Goal: Transaction & Acquisition: Purchase product/service

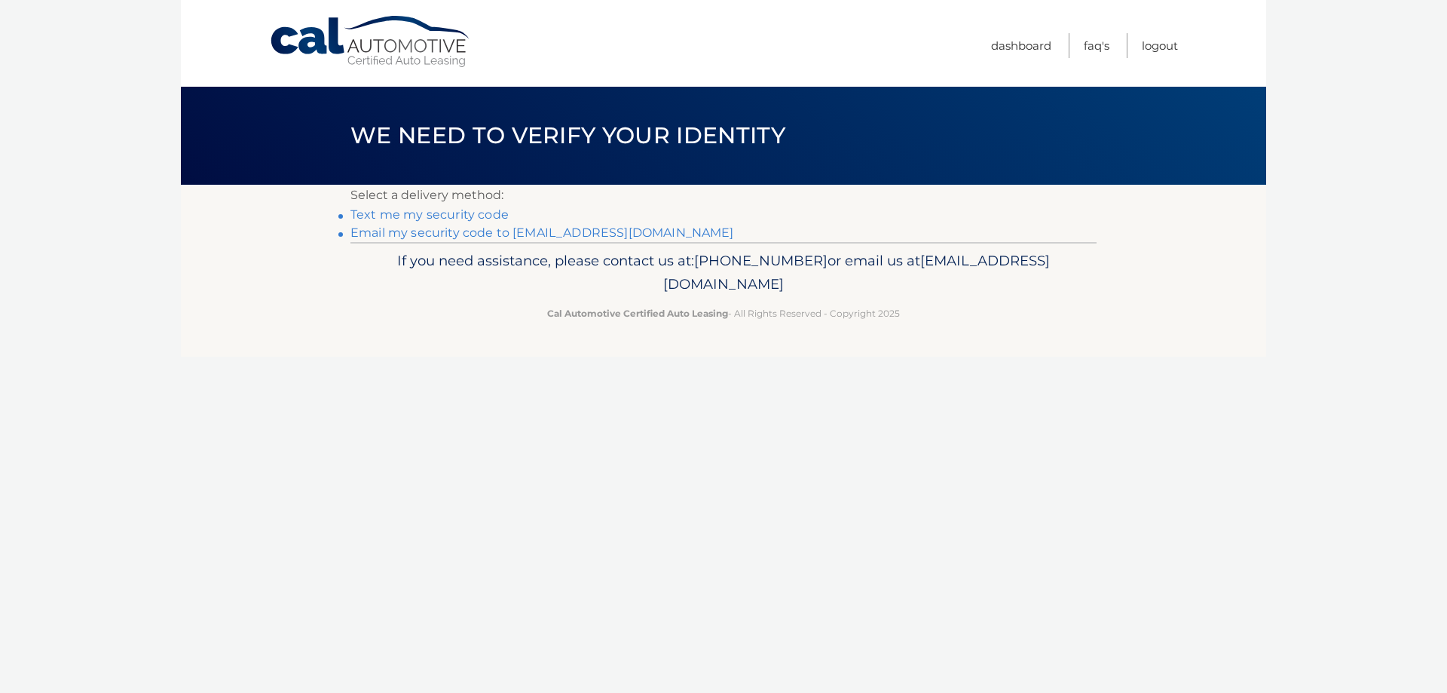
click at [461, 232] on link "Email my security code to [EMAIL_ADDRESS][DOMAIN_NAME]" at bounding box center [542, 232] width 384 height 14
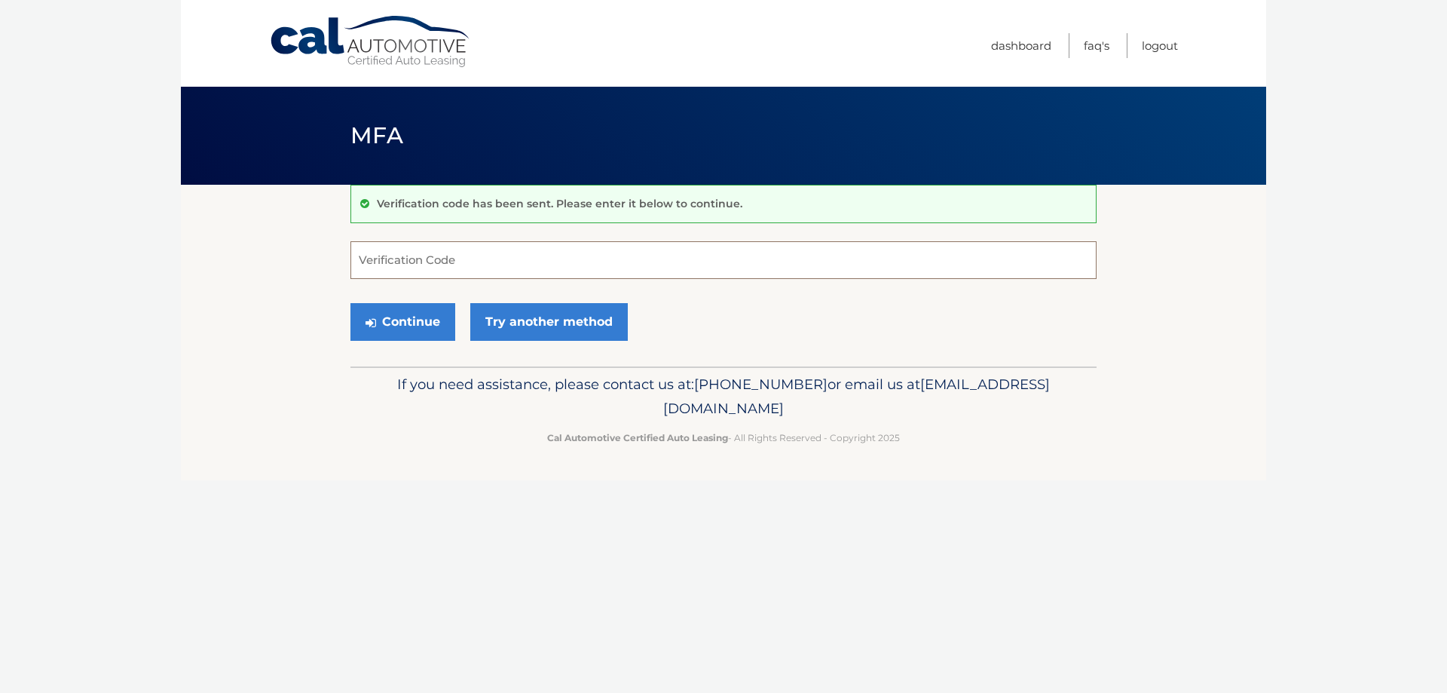
click at [447, 255] on input "Verification Code" at bounding box center [723, 260] width 746 height 38
click at [452, 255] on input "Verification Code" at bounding box center [723, 260] width 746 height 38
type input "613459"
click at [393, 320] on button "Continue" at bounding box center [402, 322] width 105 height 38
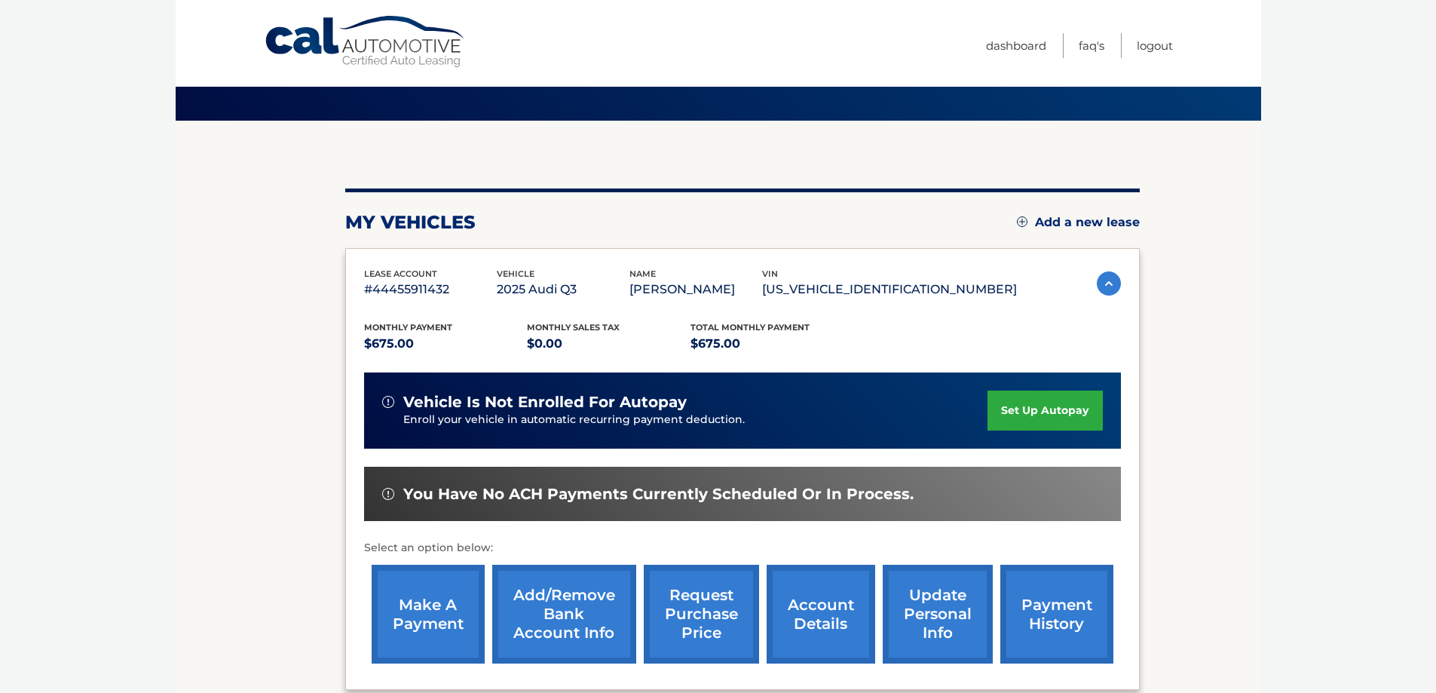
scroll to position [221, 0]
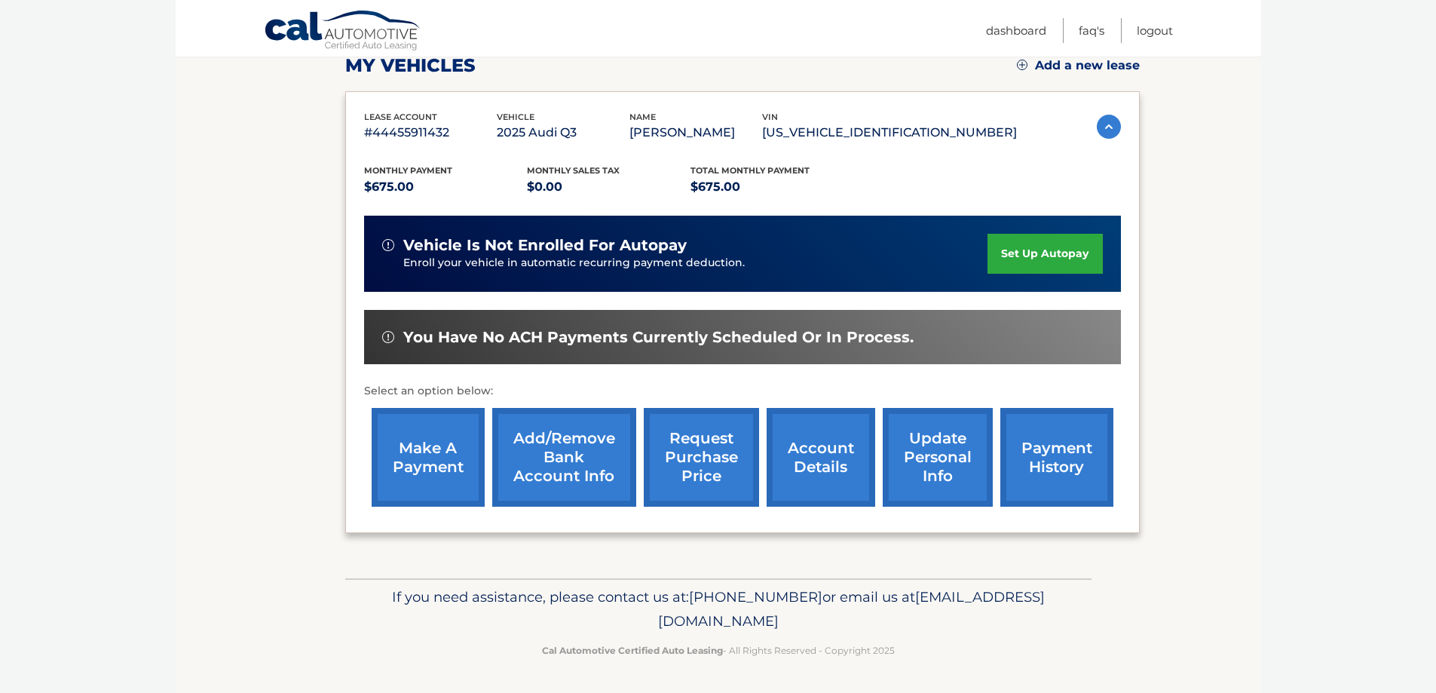
click at [428, 454] on link "make a payment" at bounding box center [428, 457] width 113 height 99
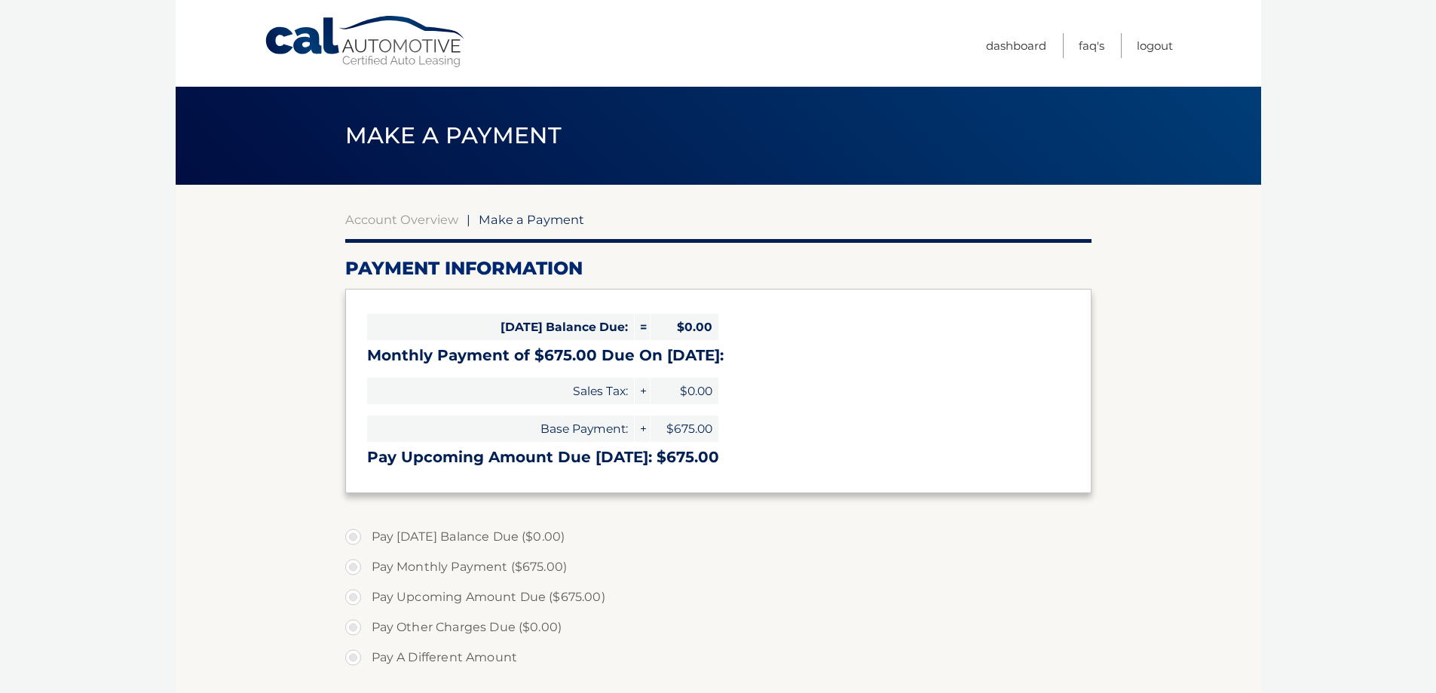
select select "ZmE2MzM1ZjMtNWUwNS00ODc4LWIxZDYtNmZkODlmMjJmYTkw"
click at [754, 421] on div "Today's Balance Due: = $0.00 Monthly Payment of $675.00 Due On Sep 17: Sales Ta…" at bounding box center [718, 391] width 746 height 204
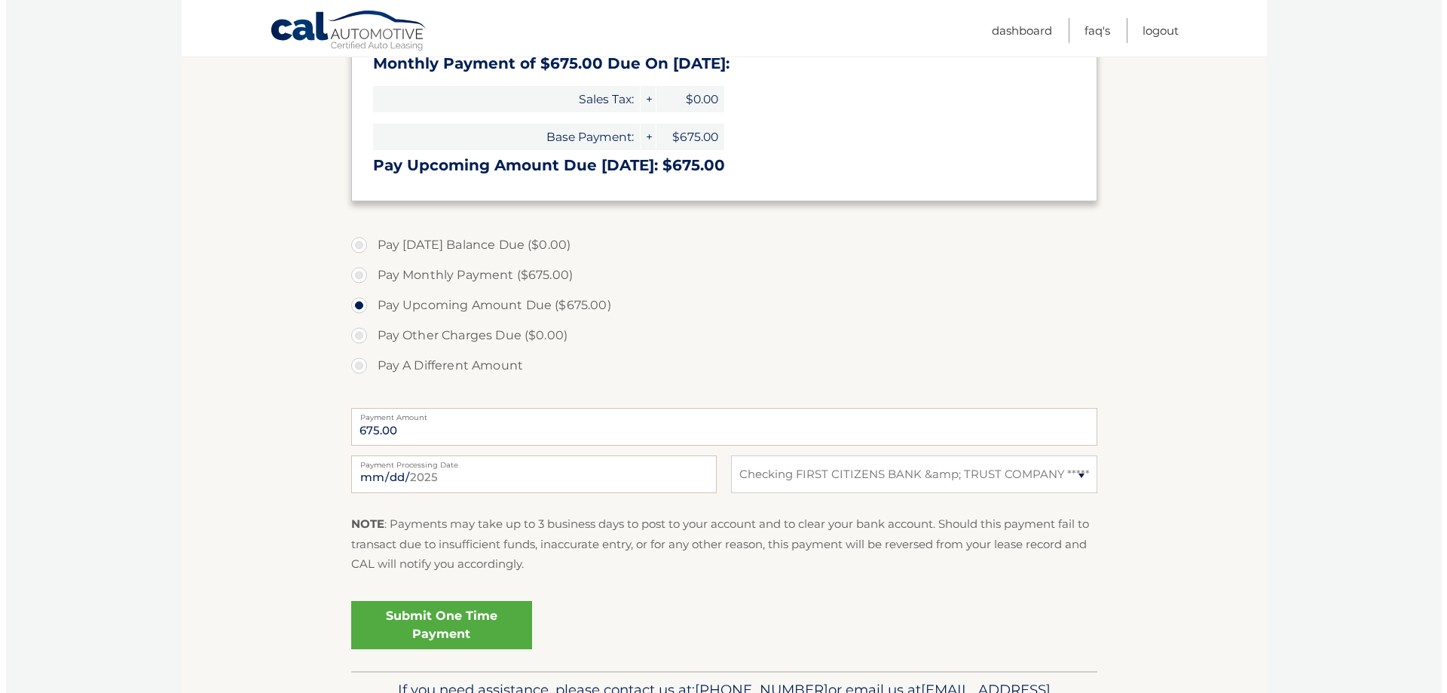
scroll to position [377, 0]
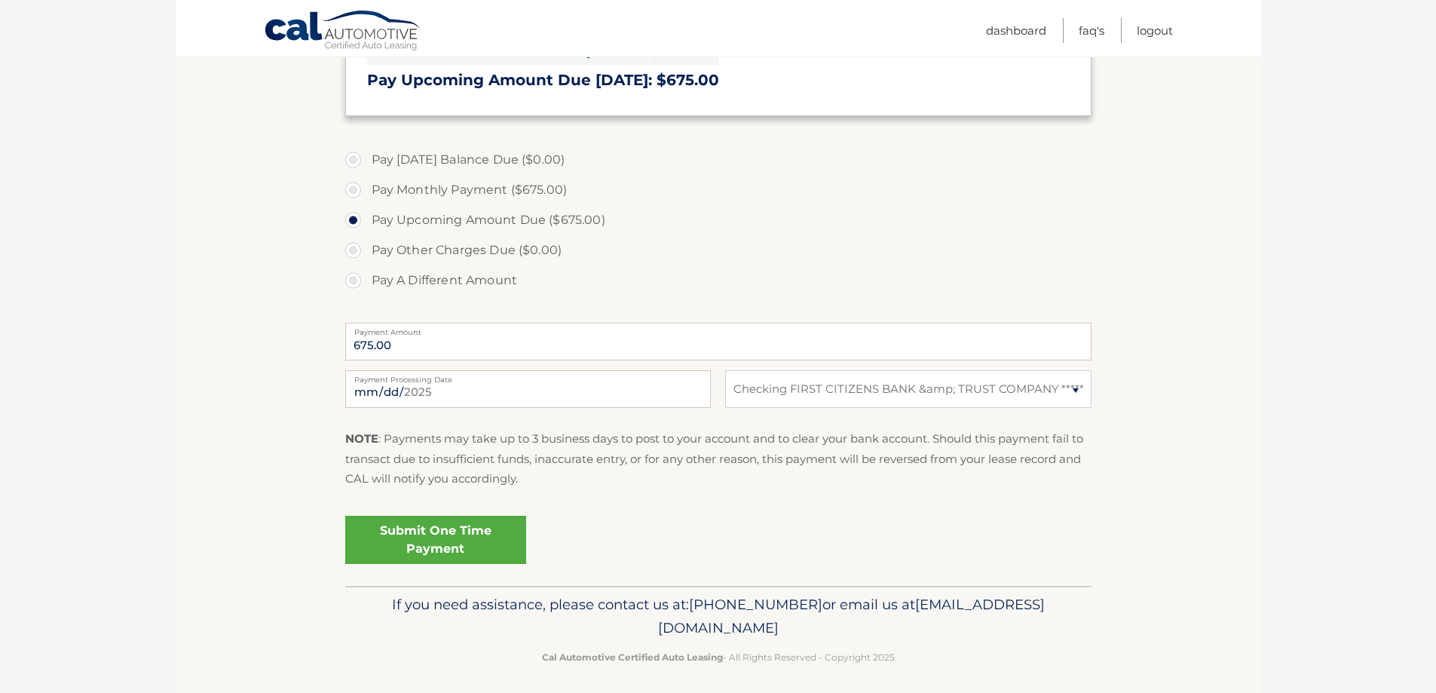
click at [434, 535] on link "Submit One Time Payment" at bounding box center [435, 540] width 181 height 48
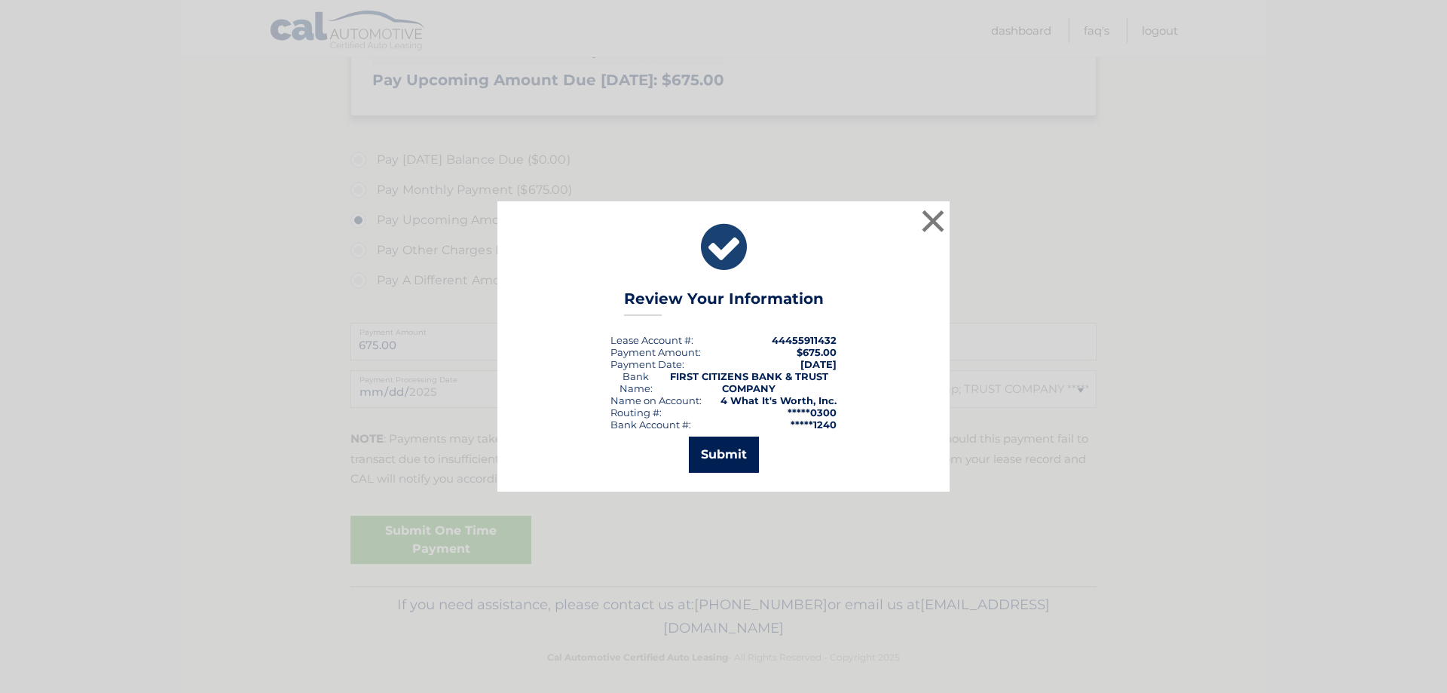
click at [721, 450] on button "Submit" at bounding box center [724, 454] width 70 height 36
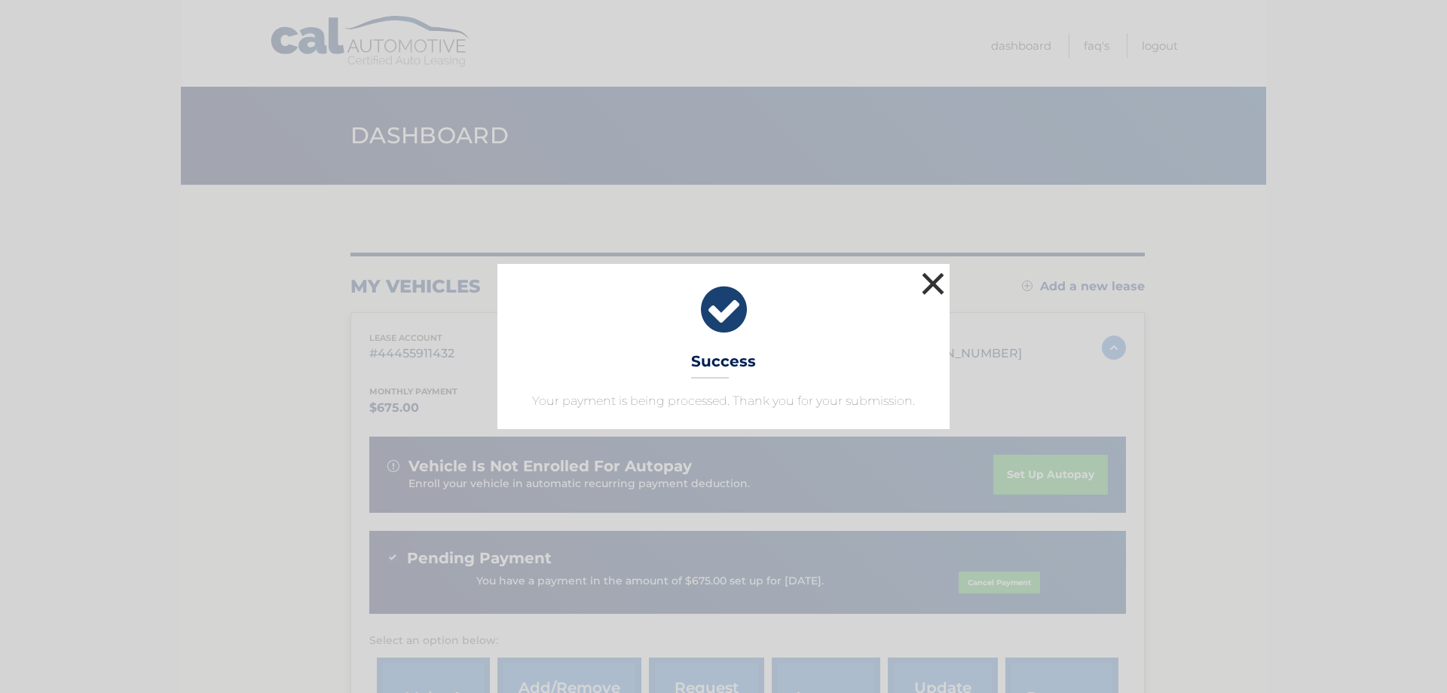
click at [932, 280] on button "×" at bounding box center [933, 283] width 30 height 30
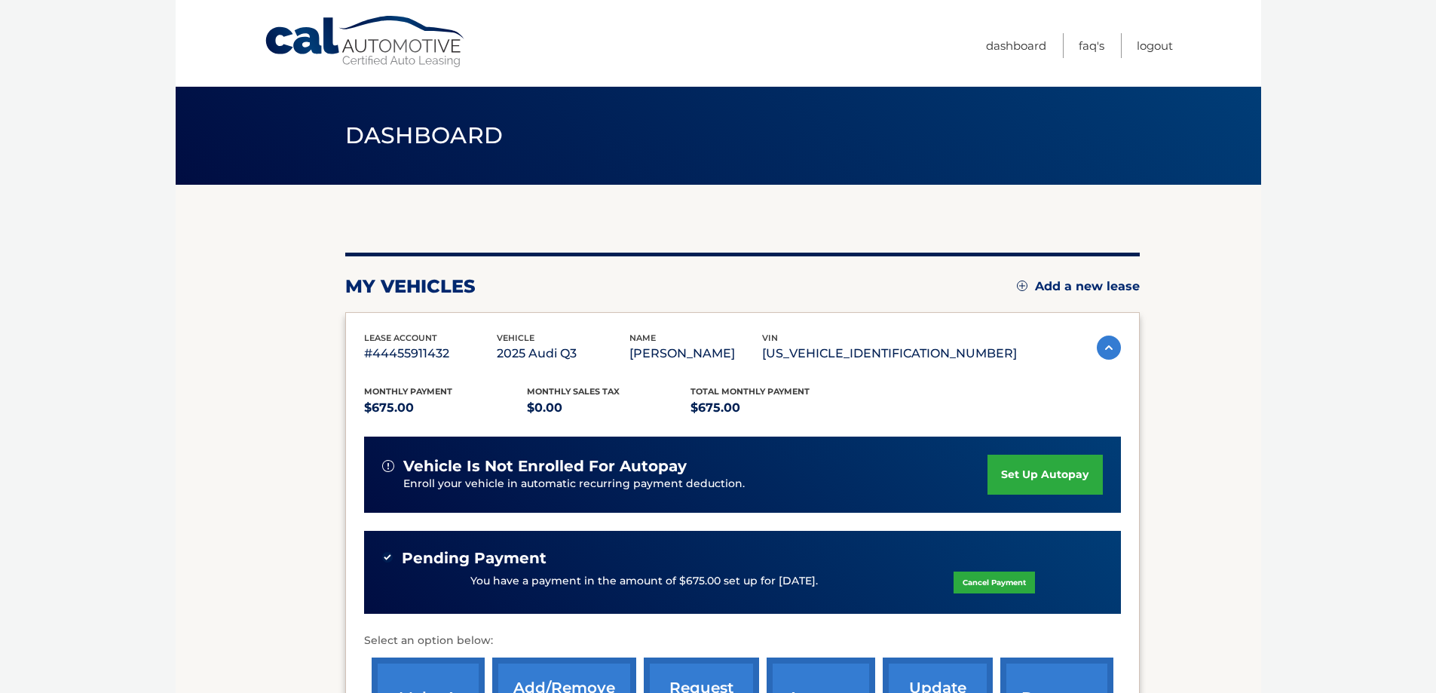
scroll to position [226, 0]
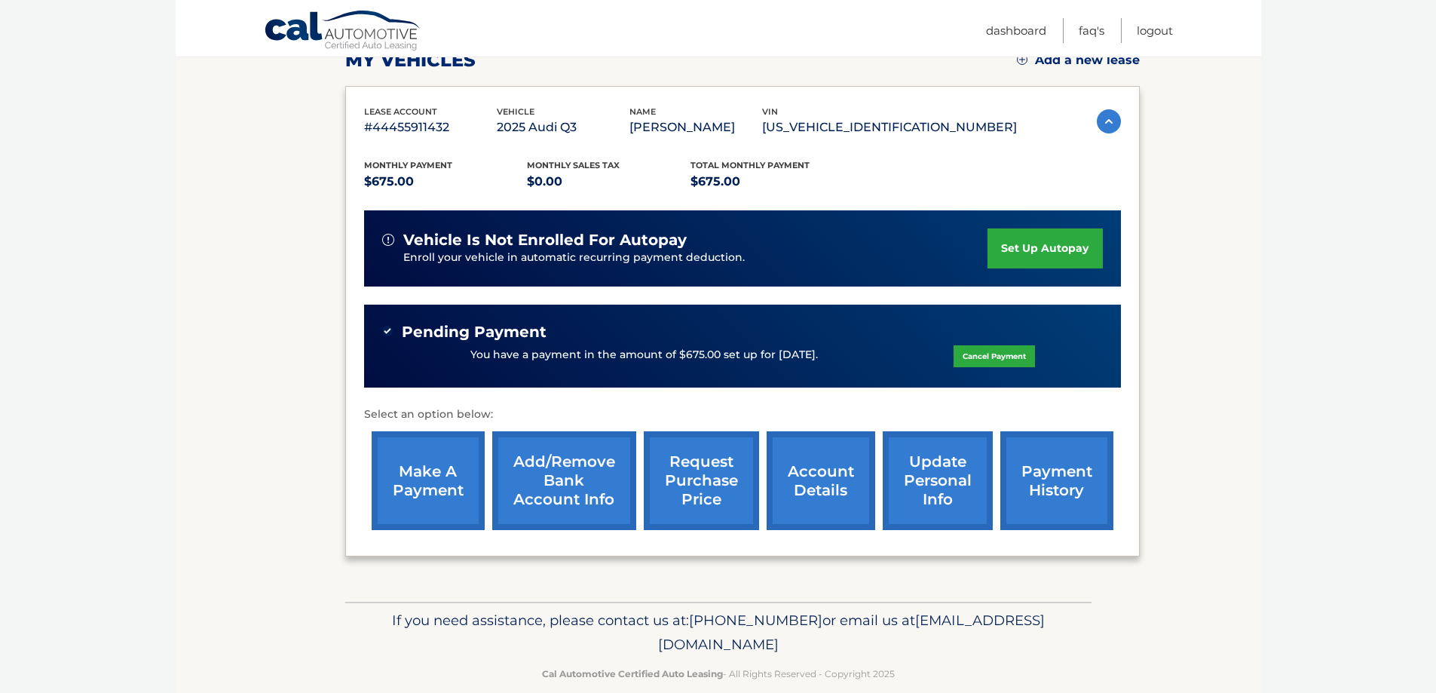
click at [1049, 479] on link "payment history" at bounding box center [1056, 480] width 113 height 99
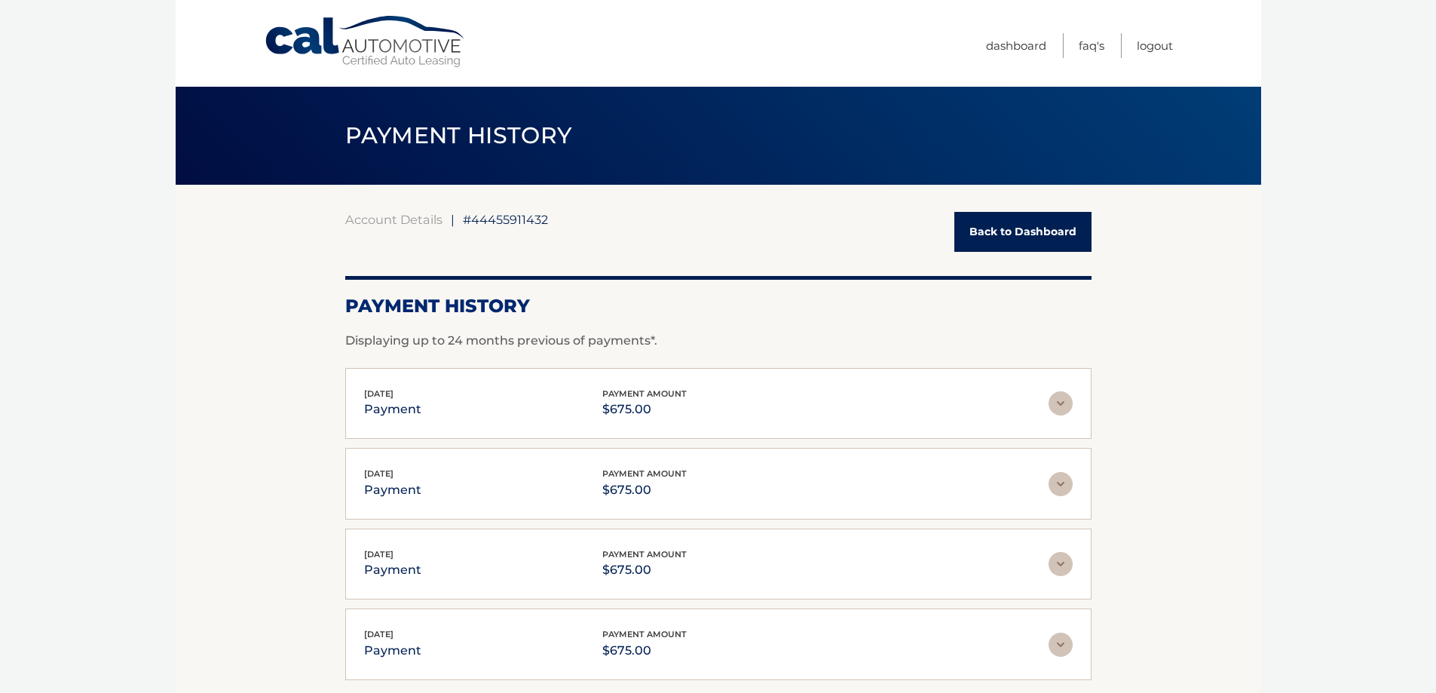
click at [1064, 405] on img at bounding box center [1060, 403] width 24 height 24
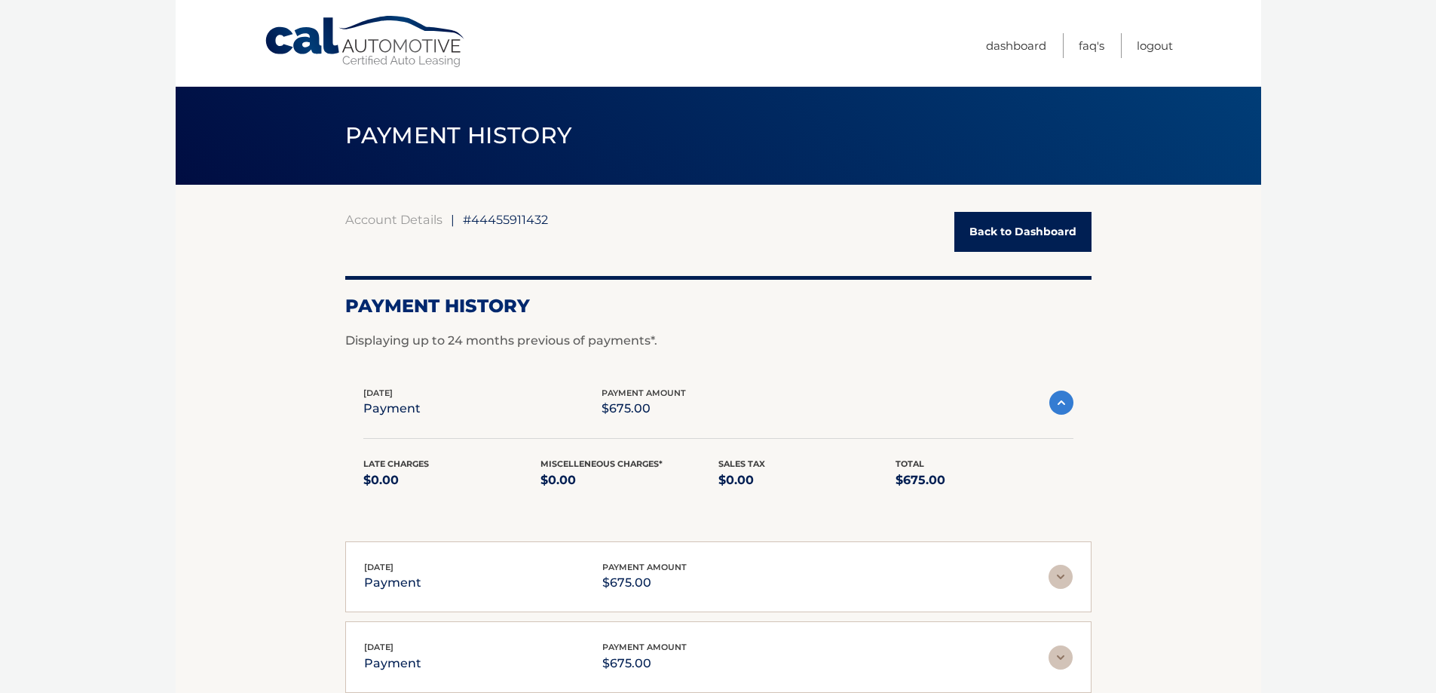
click at [1060, 405] on img at bounding box center [1061, 402] width 24 height 24
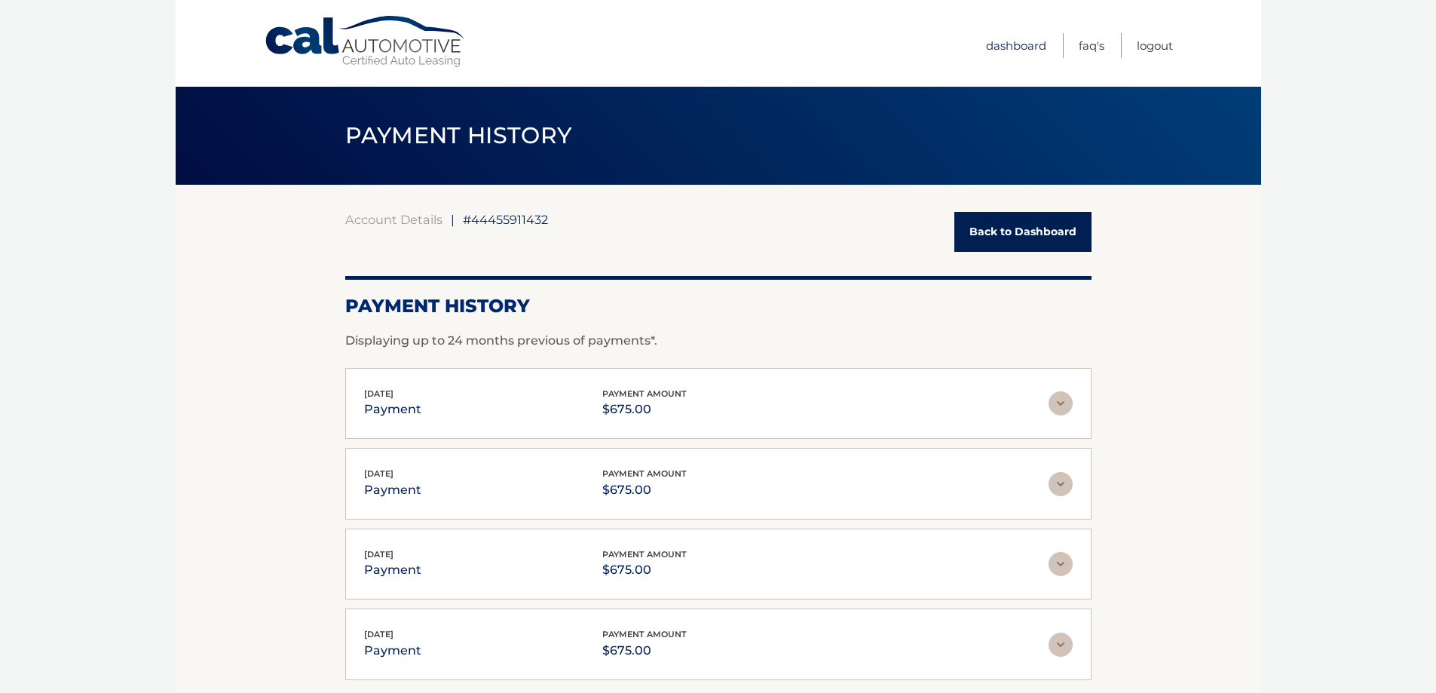
click at [1015, 47] on link "Dashboard" at bounding box center [1016, 45] width 60 height 25
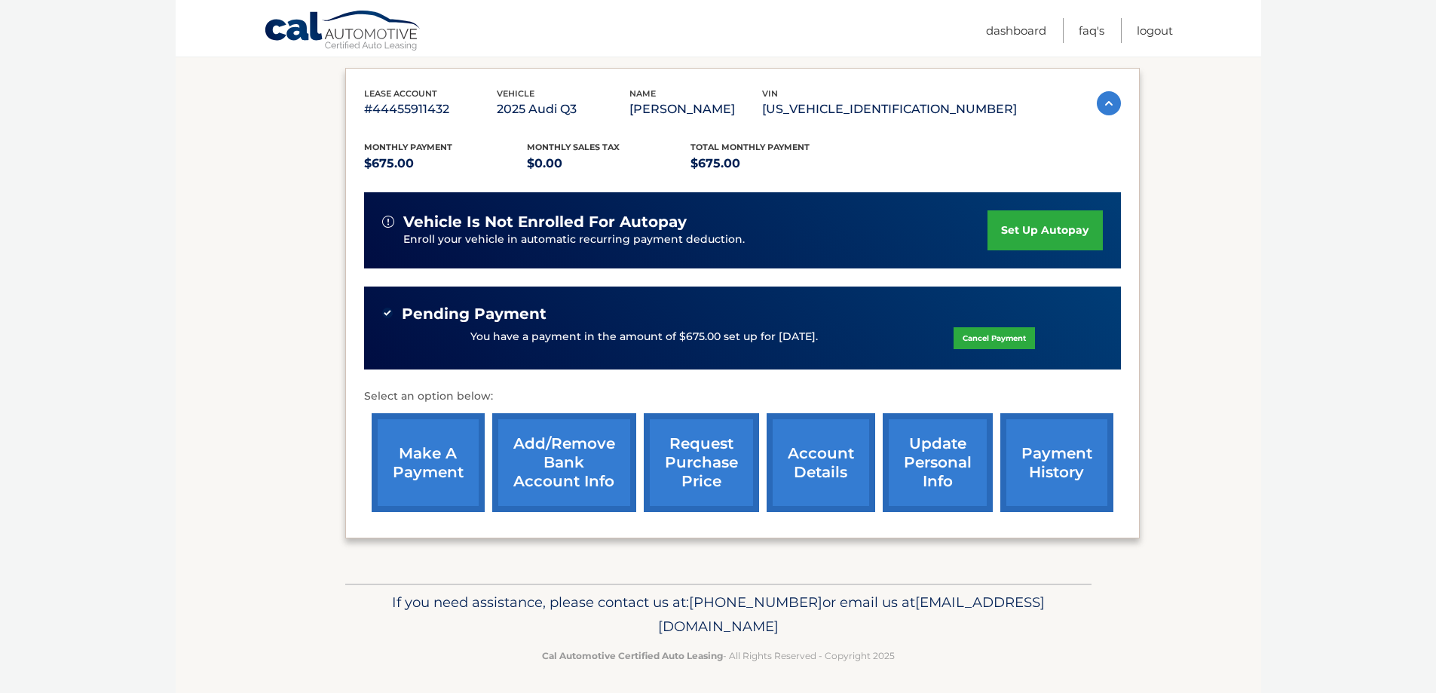
scroll to position [249, 0]
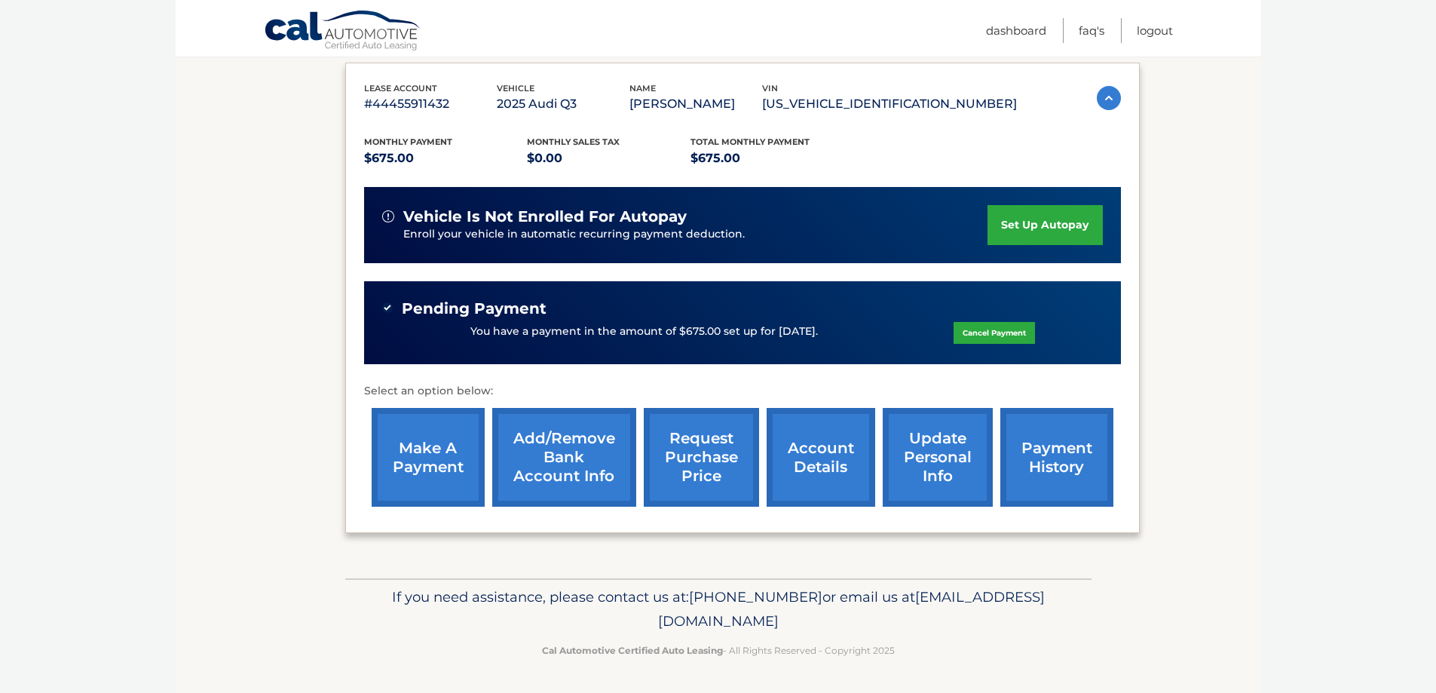
click at [830, 454] on link "account details" at bounding box center [821, 457] width 109 height 99
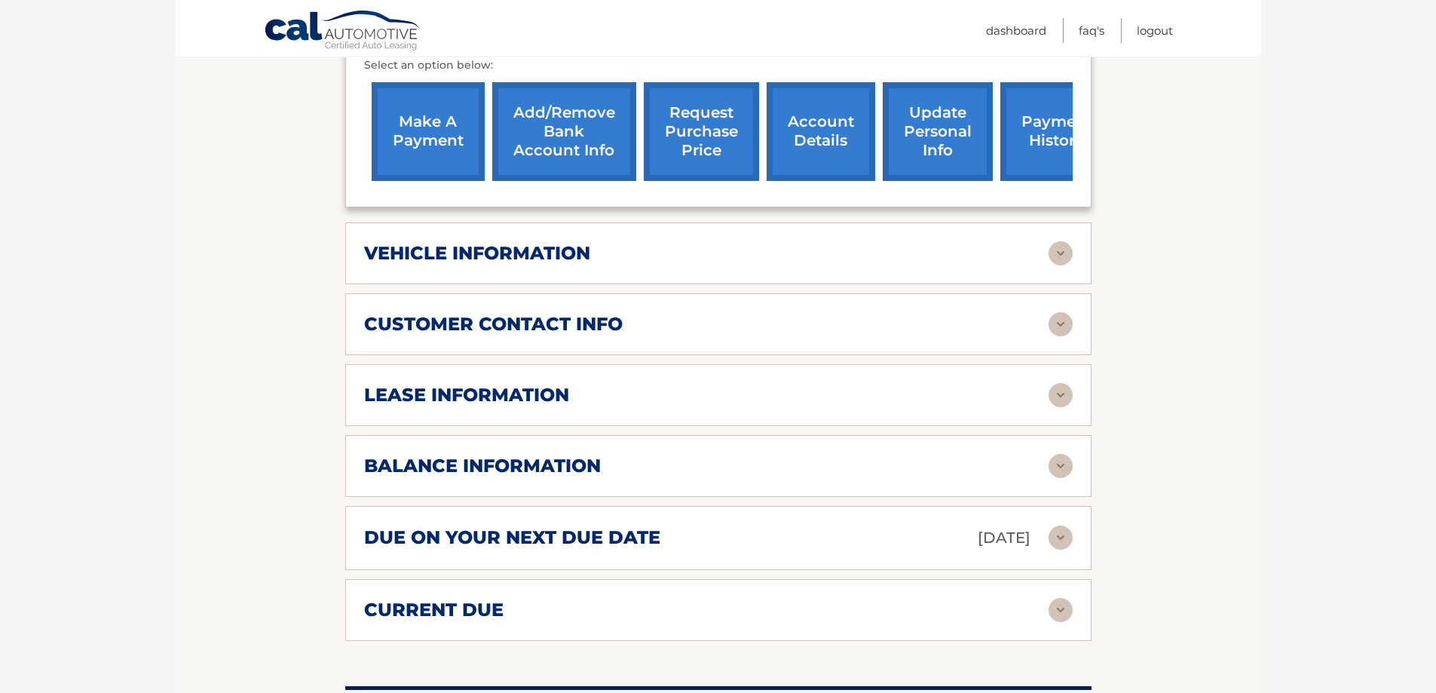
scroll to position [603, 0]
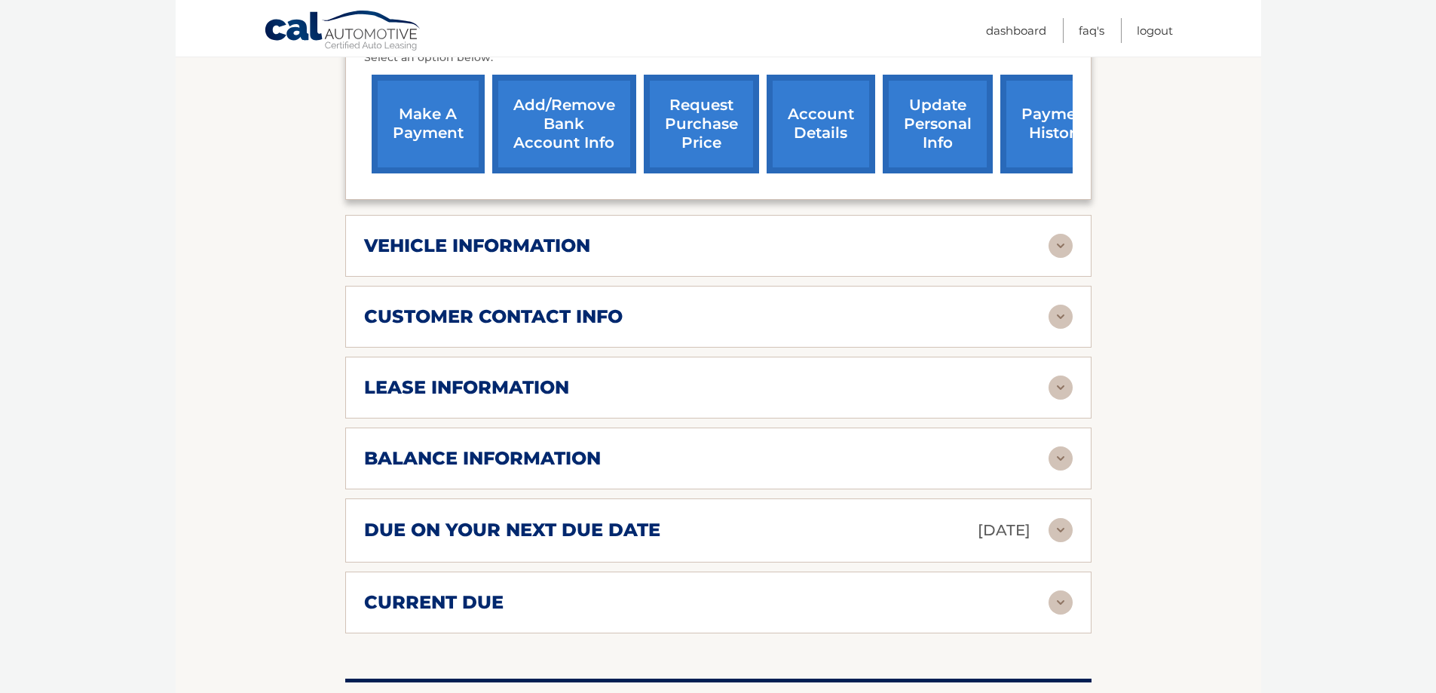
click at [1060, 528] on img at bounding box center [1060, 530] width 24 height 24
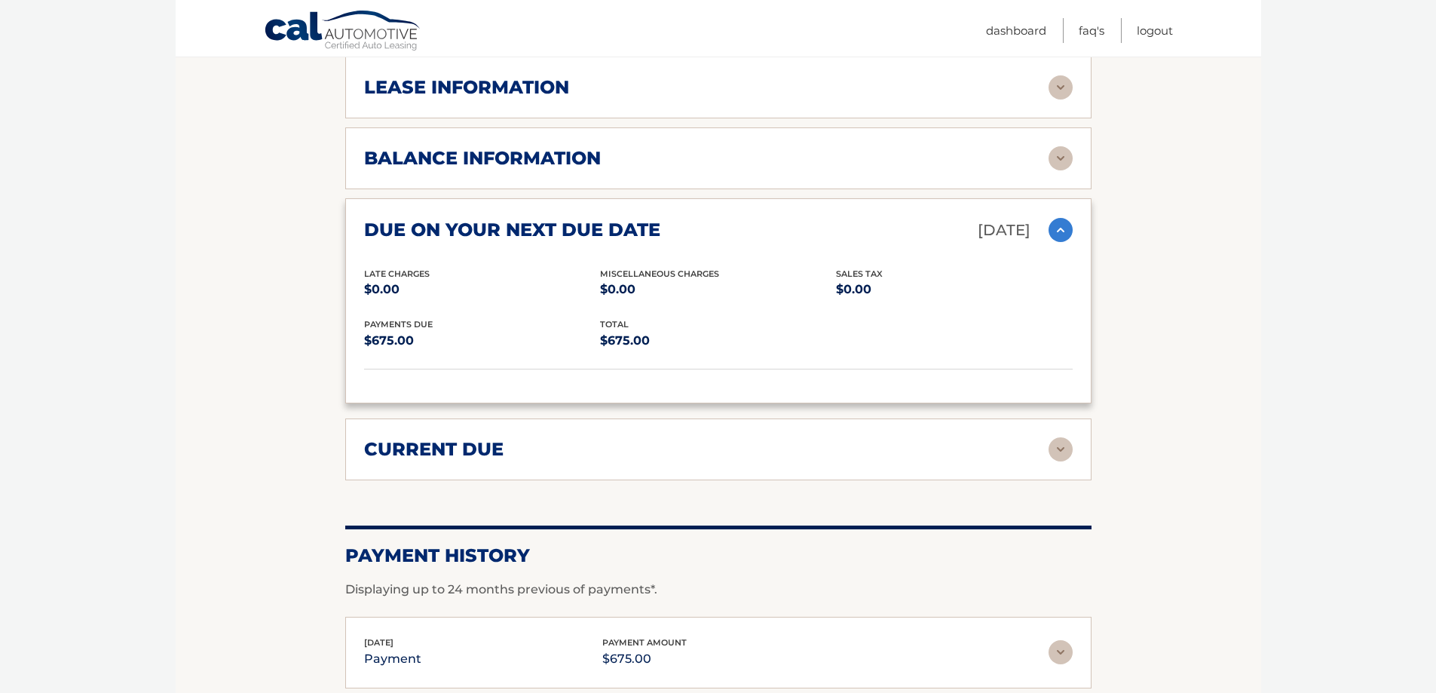
scroll to position [902, 0]
click at [1076, 161] on div "balance information Payments Received 4 Payments Remaining 35 Next Payment will…" at bounding box center [718, 159] width 746 height 62
click at [1051, 155] on img at bounding box center [1060, 159] width 24 height 24
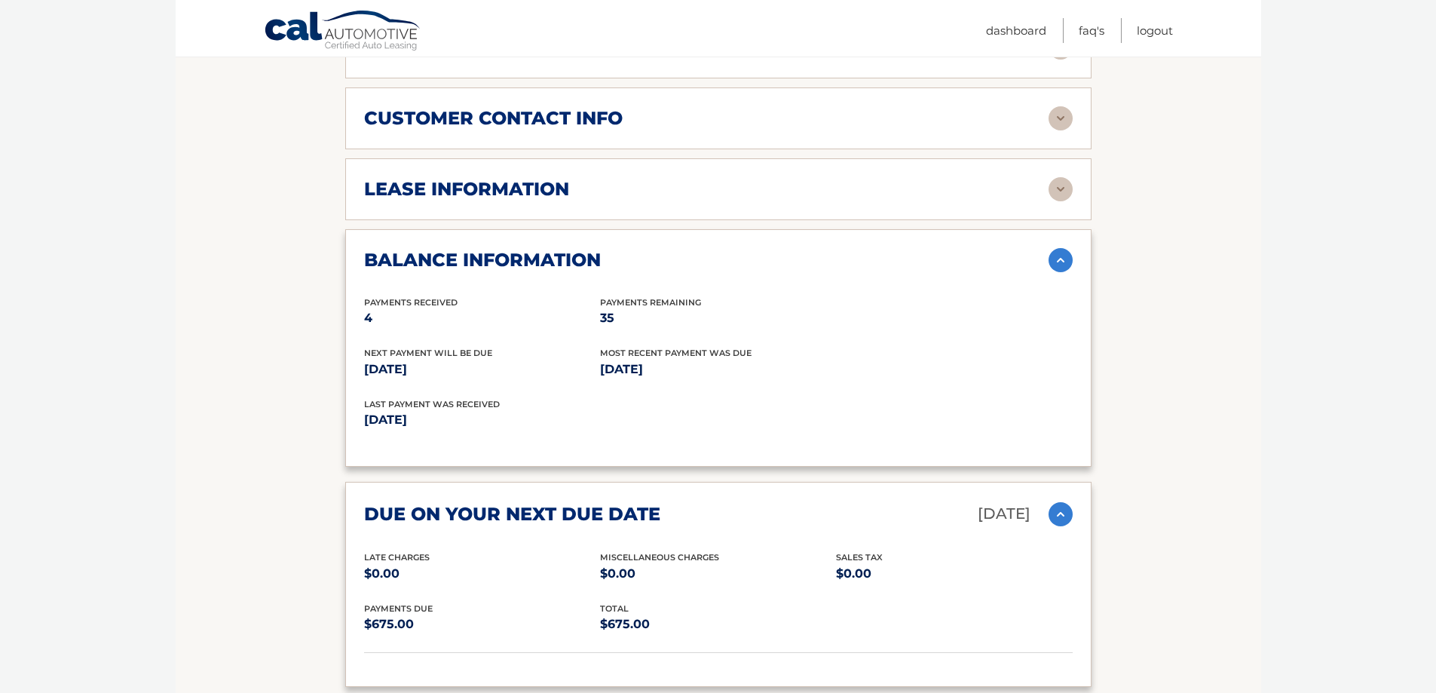
scroll to position [676, 0]
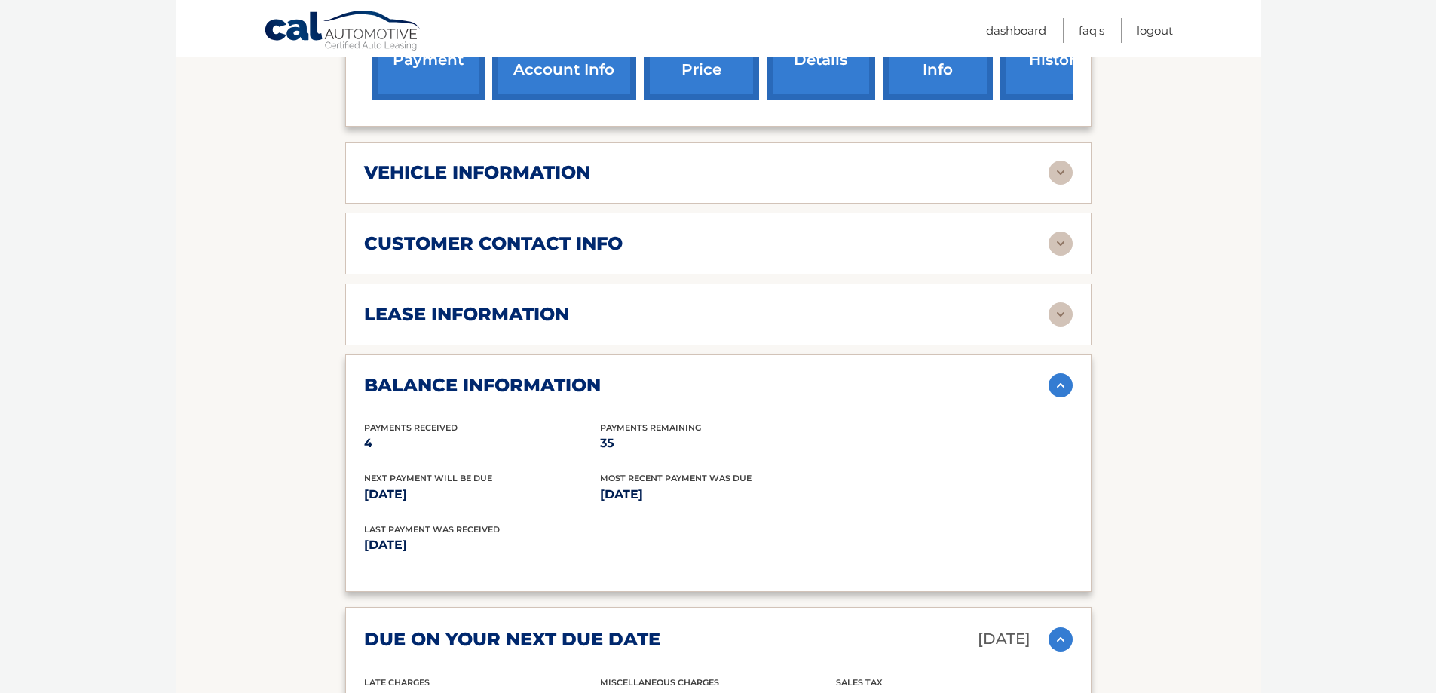
click at [1053, 310] on img at bounding box center [1060, 314] width 24 height 24
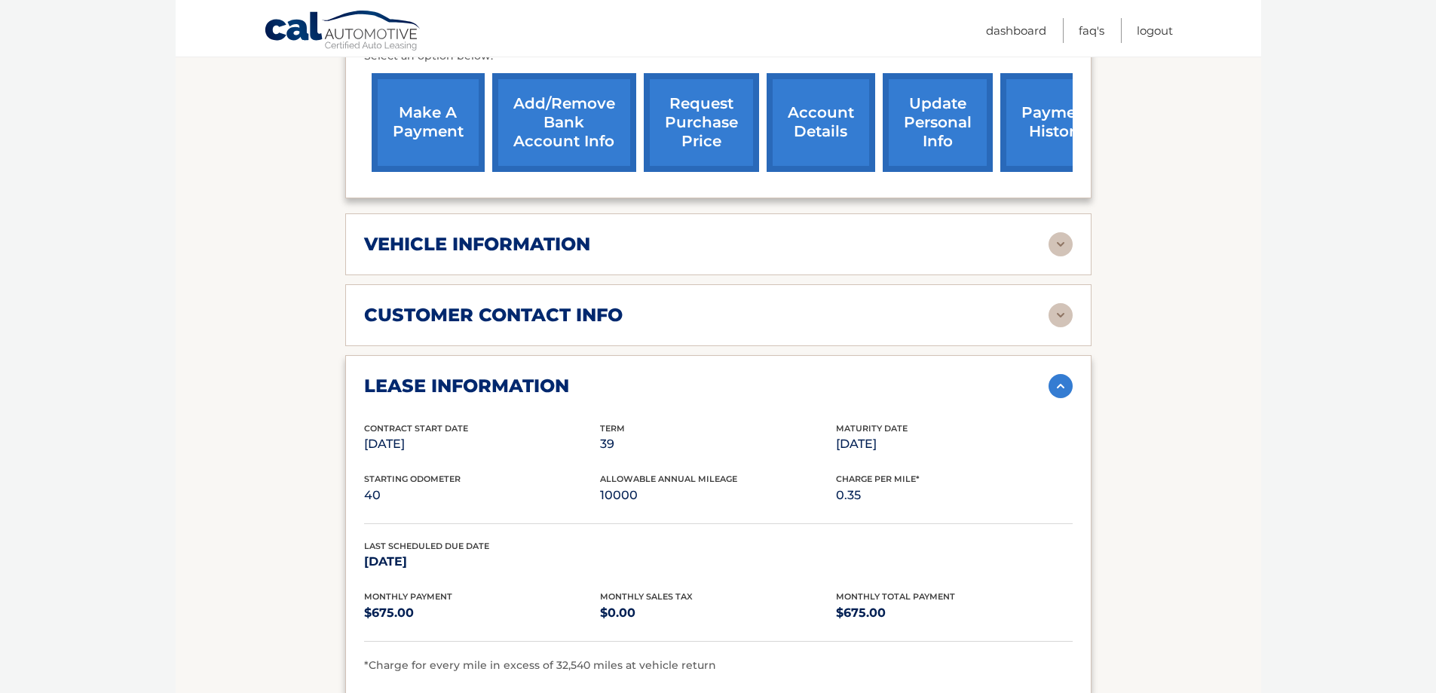
scroll to position [525, 0]
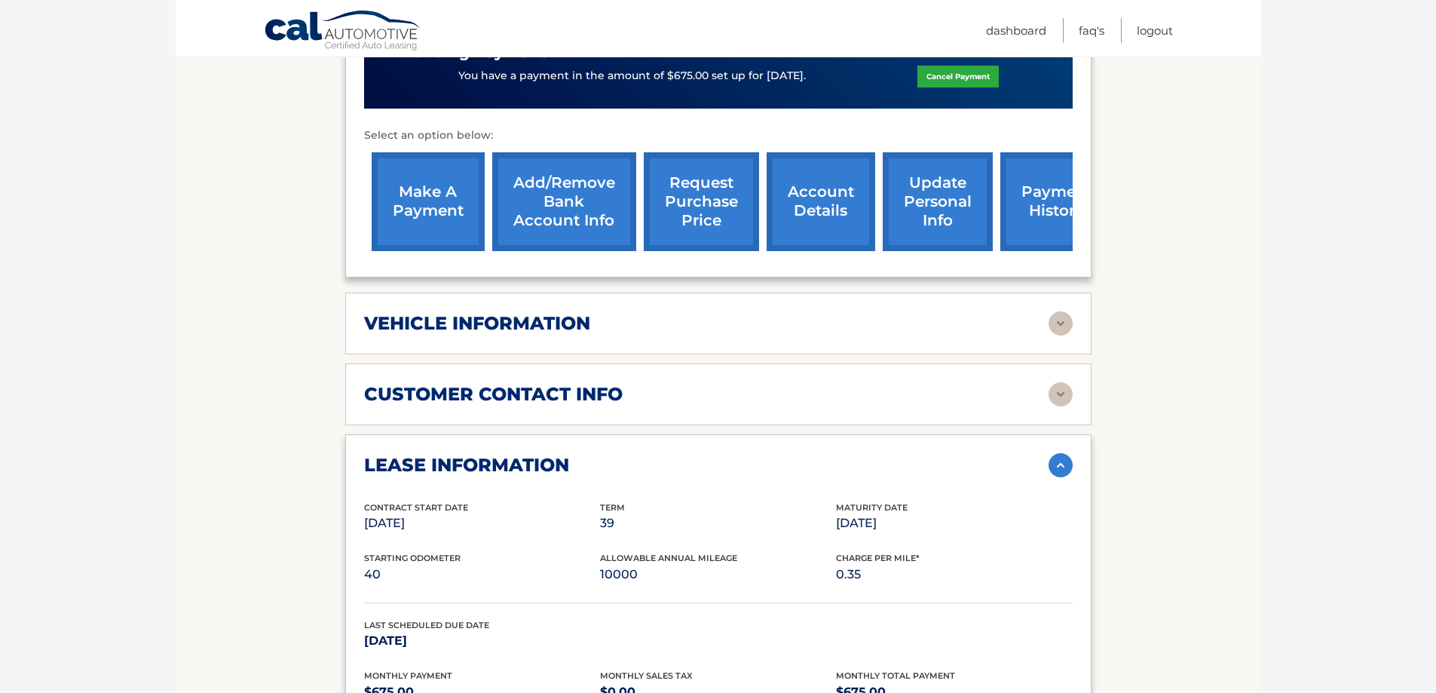
click at [1064, 401] on img at bounding box center [1060, 394] width 24 height 24
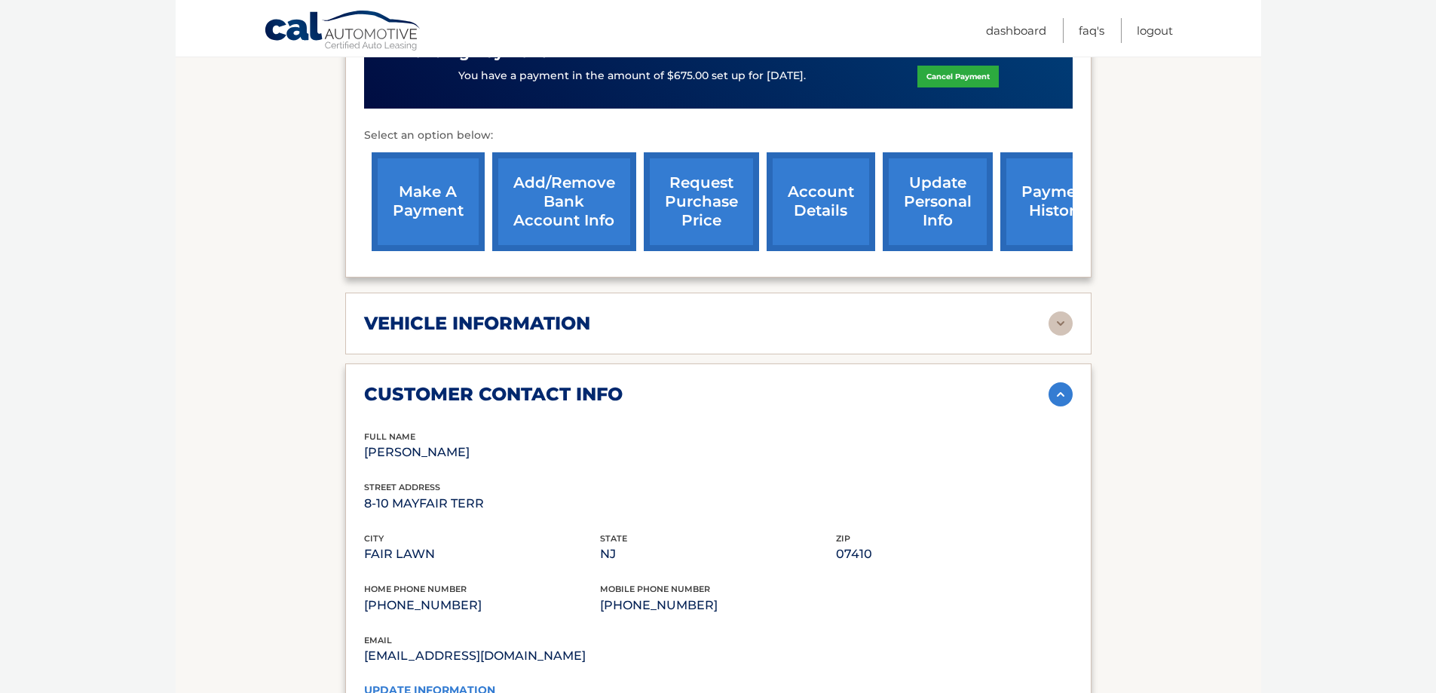
click at [1057, 323] on img at bounding box center [1060, 323] width 24 height 24
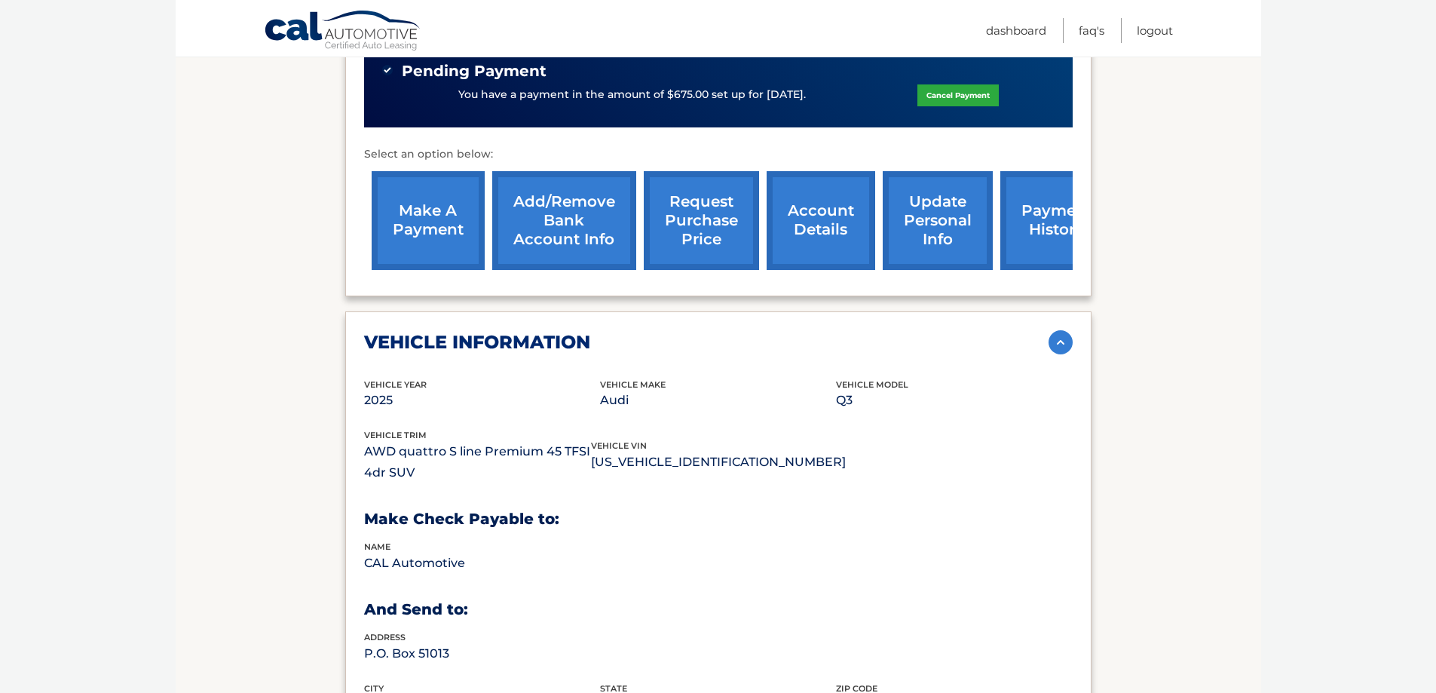
scroll to position [450, 0]
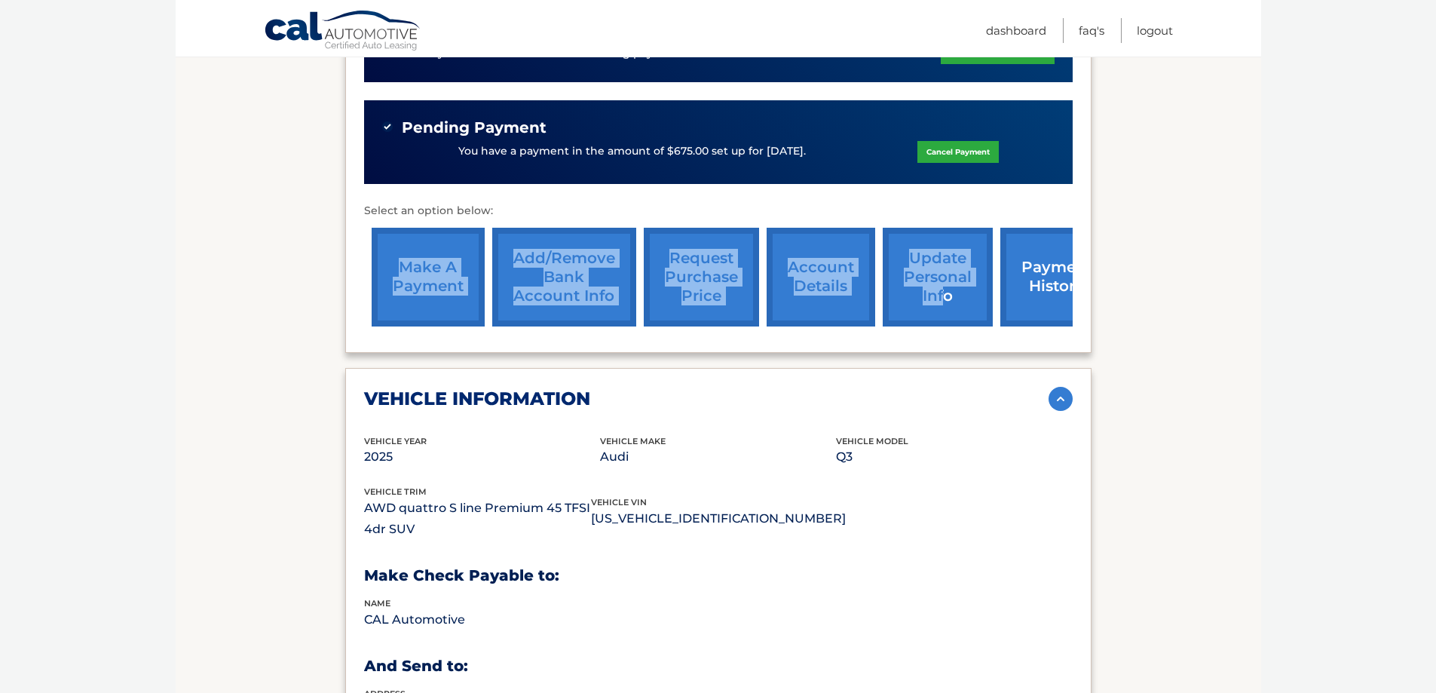
drag, startPoint x: 972, startPoint y: 259, endPoint x: 612, endPoint y: 213, distance: 362.5
click at [612, 213] on div "Select an option below: make a payment Add/Remove bank account info request pur…" at bounding box center [718, 268] width 709 height 132
click at [1064, 396] on img at bounding box center [1060, 399] width 24 height 24
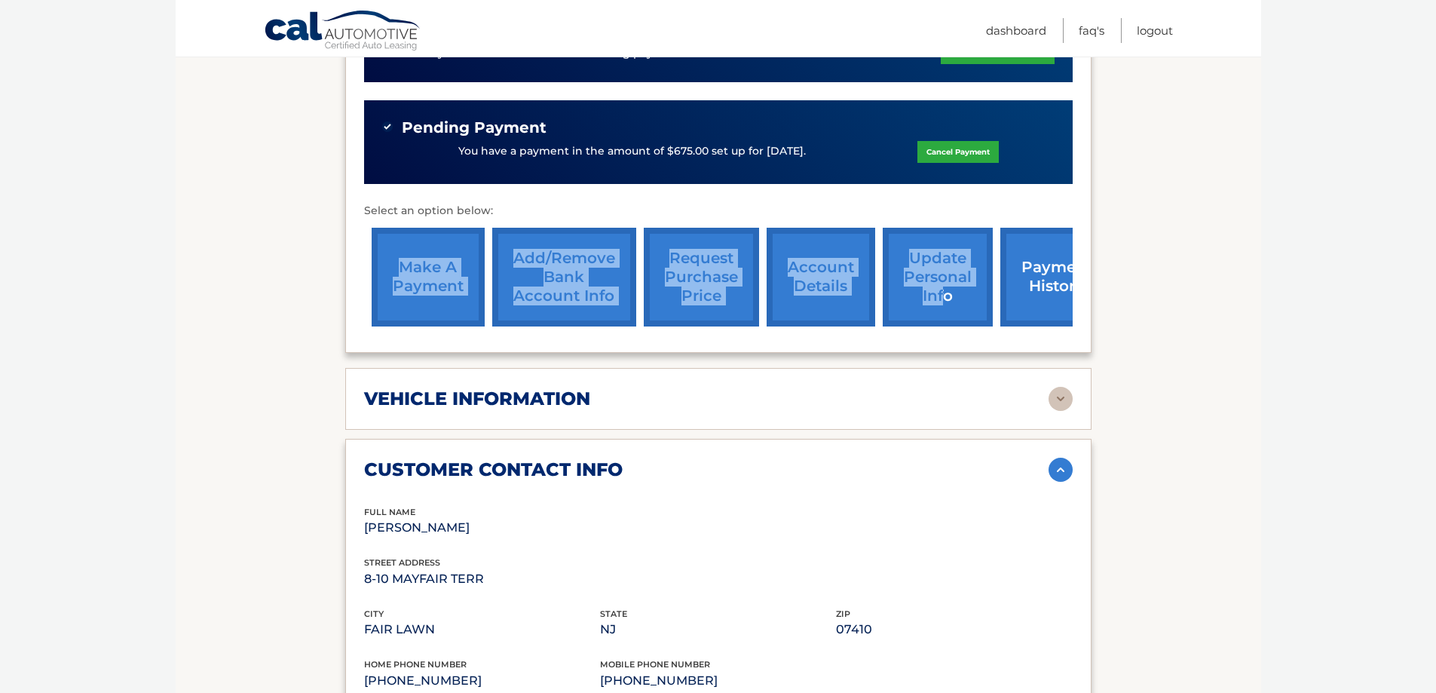
click at [1023, 197] on div "Monthly Payment $675.00 Monthly sales Tax $0.00 Total Monthly Payment $675.00 v…" at bounding box center [718, 133] width 709 height 399
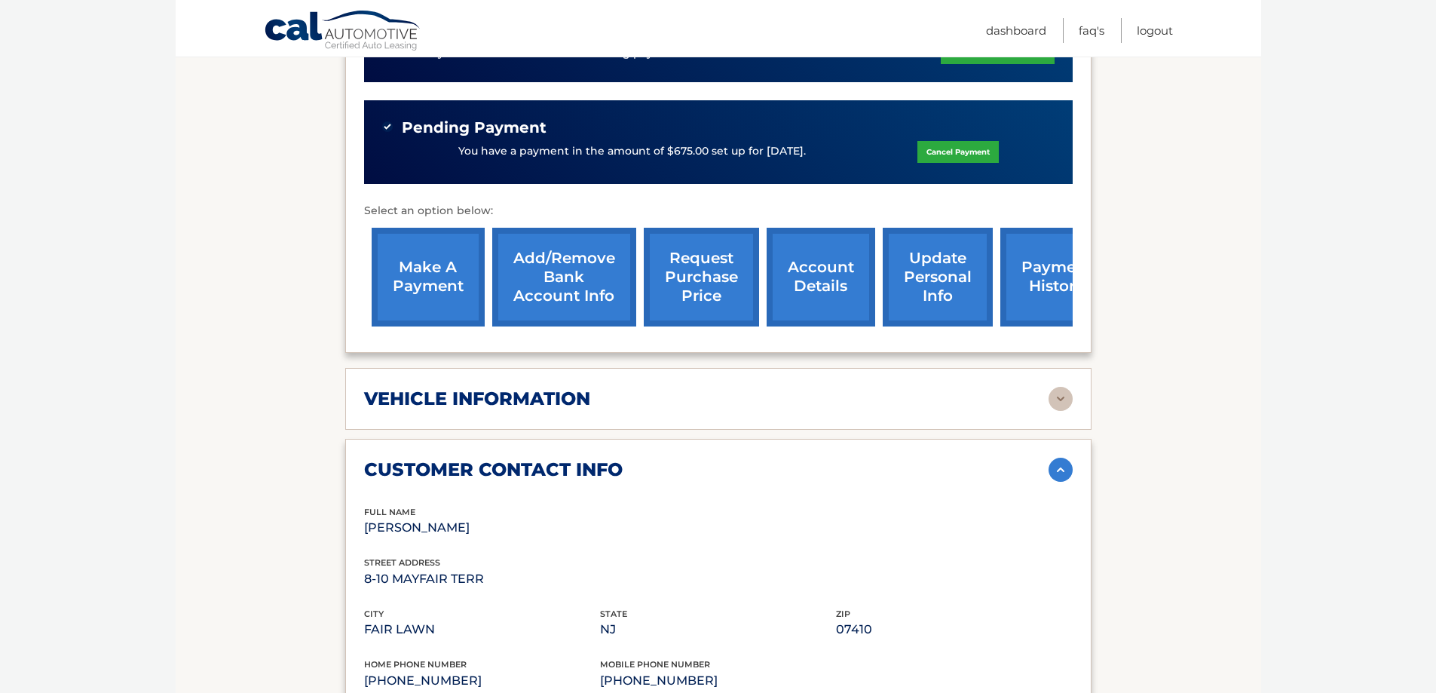
click at [953, 341] on div "lease account #44455911432 vehicle 2025 Audi Q3 name SANDRA MCMILLAN vin WA1DEC…" at bounding box center [718, 117] width 746 height 471
drag, startPoint x: 972, startPoint y: 336, endPoint x: 849, endPoint y: 327, distance: 123.9
click at [849, 327] on div "lease account #44455911432 vehicle 2025 Audi Q3 name SANDRA MCMILLAN vin WA1DEC…" at bounding box center [718, 117] width 746 height 471
click at [999, 333] on div "make a payment Add/Remove bank account info request purchase price account deta…" at bounding box center [742, 277] width 757 height 114
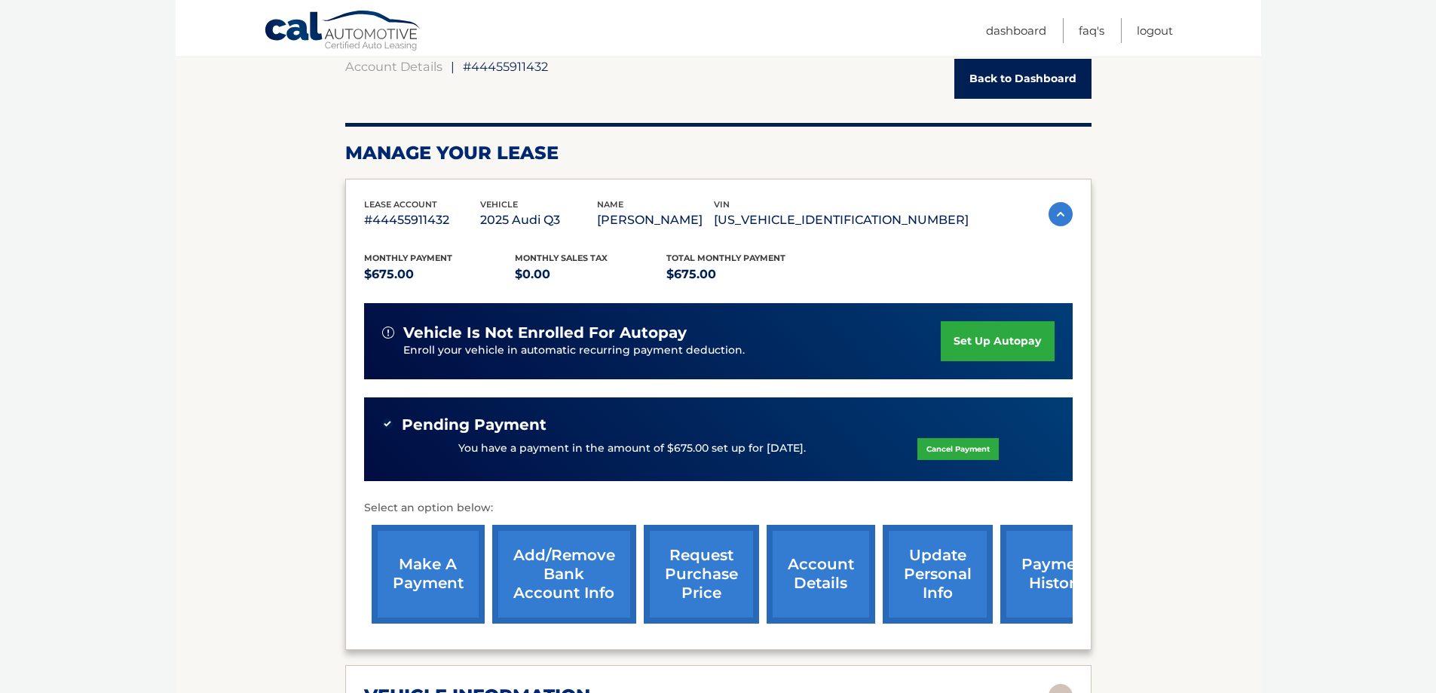
scroll to position [148, 0]
